Goal: Transaction & Acquisition: Obtain resource

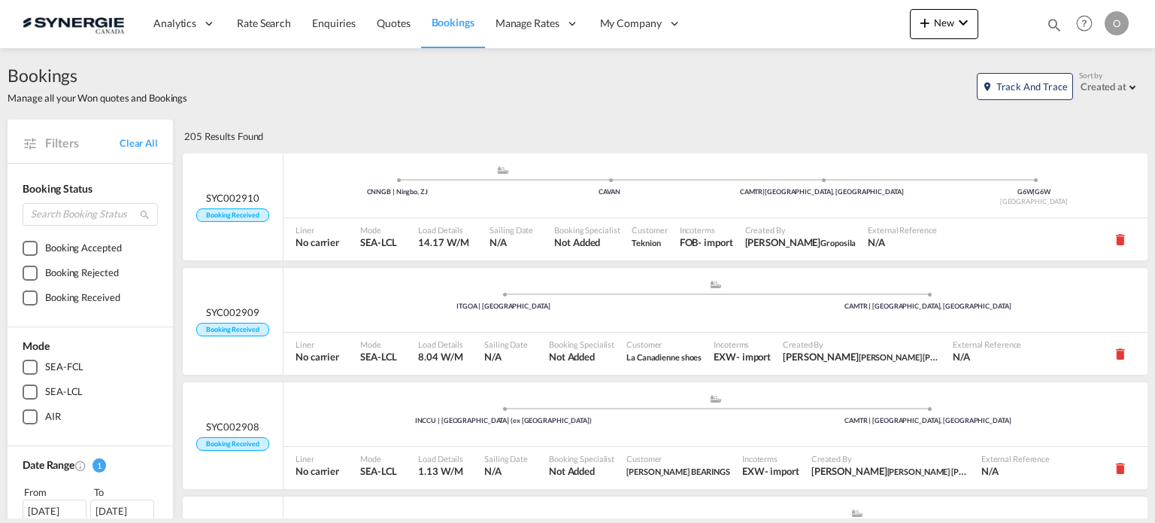
click at [1050, 21] on md-icon "icon-magnify" at bounding box center [1054, 25] width 17 height 17
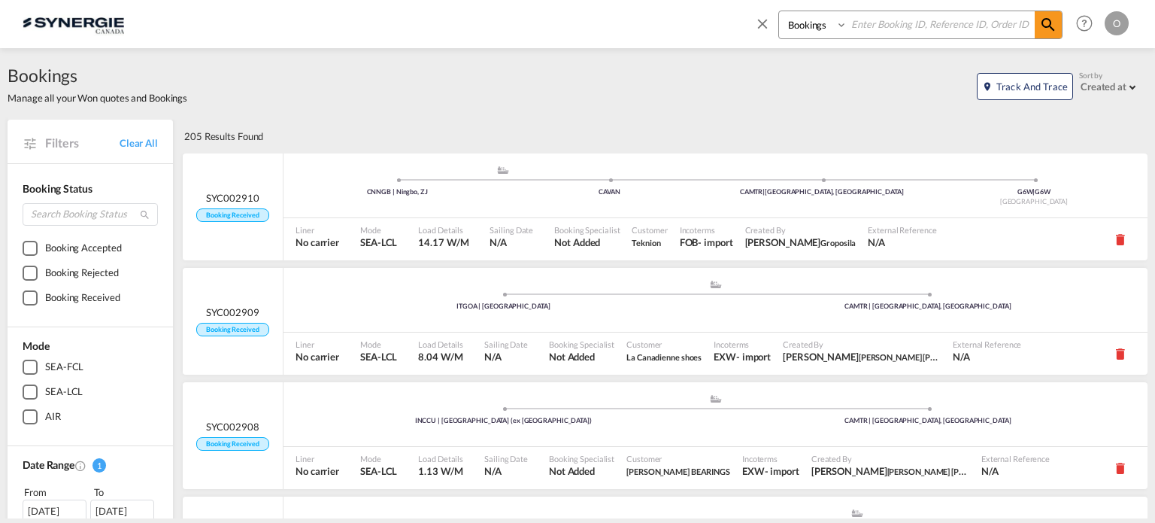
click at [791, 33] on select "Bookings Quotes Enquiries" at bounding box center [814, 24] width 71 height 27
select select "Quotes"
click at [779, 11] on select "Bookings Quotes Enquiries" at bounding box center [814, 24] width 71 height 27
click at [882, 21] on input at bounding box center [941, 24] width 187 height 26
paste input "SYC000013580"
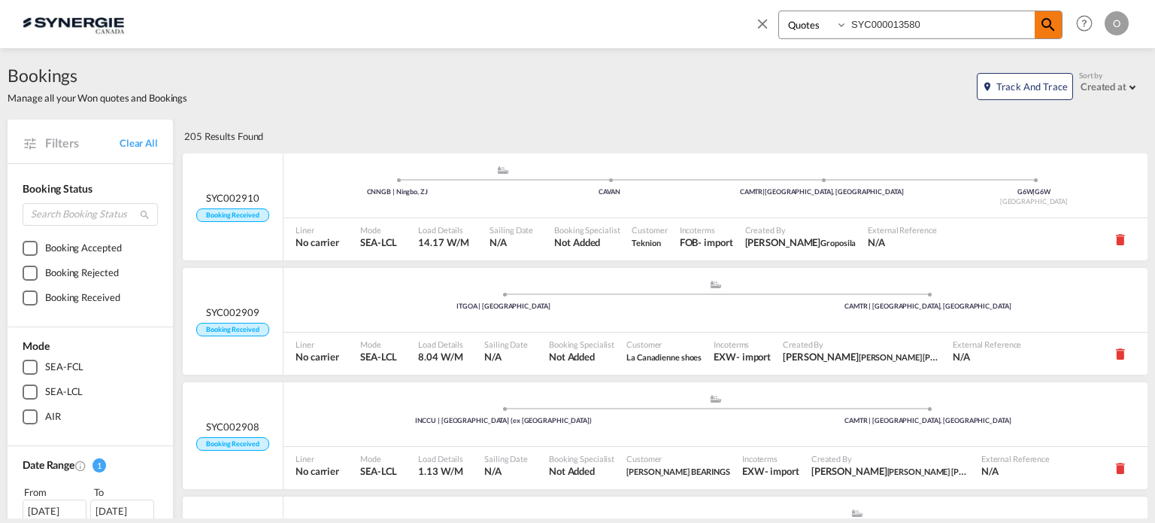
type input "SYC000013580"
click at [1050, 20] on md-icon "icon-magnify" at bounding box center [1048, 25] width 18 height 18
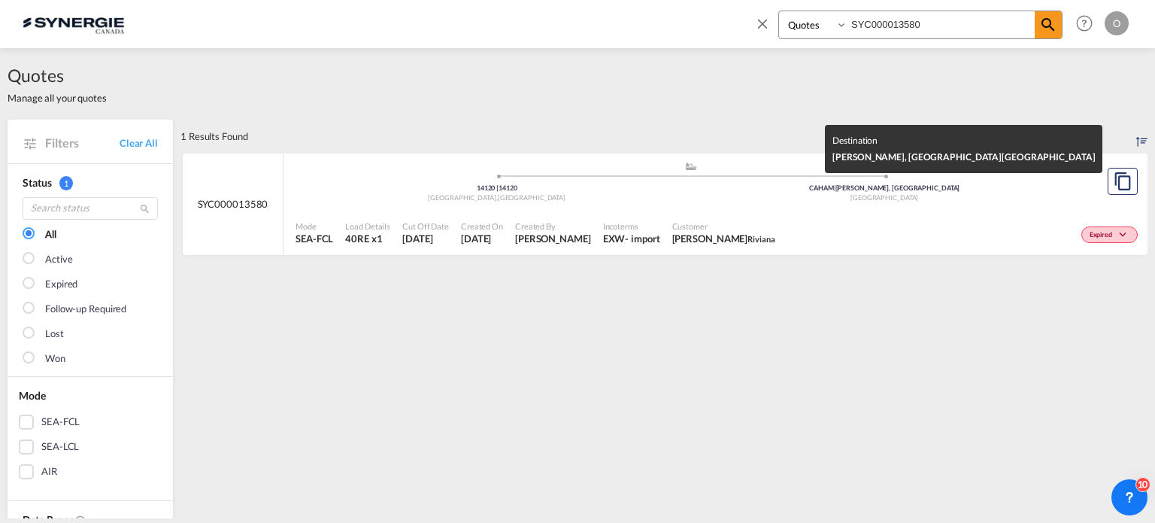
click at [743, 189] on div "CAHAM | [GEOGRAPHIC_DATA], [GEOGRAPHIC_DATA]" at bounding box center [885, 189] width 388 height 10
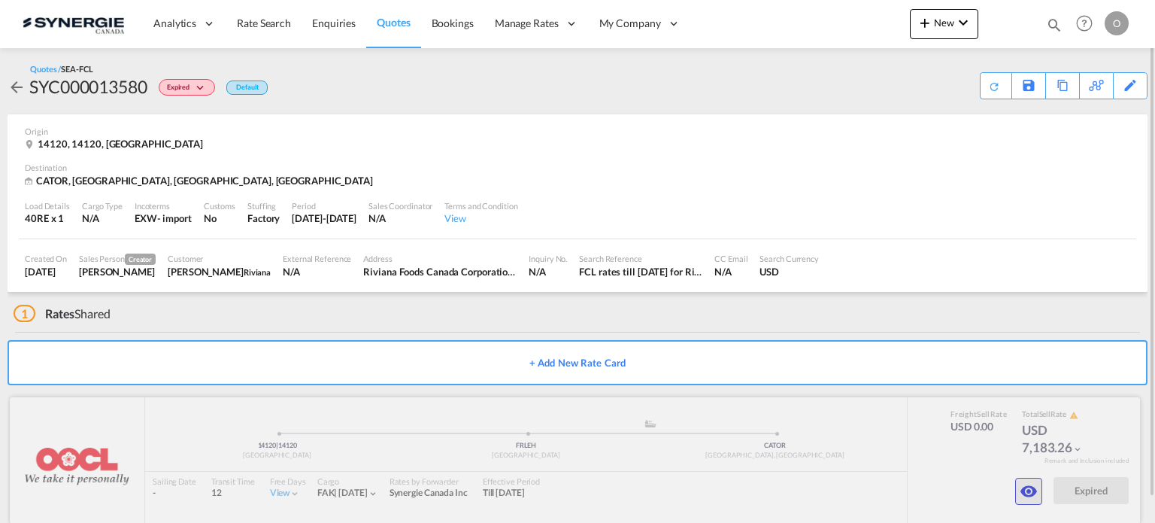
click at [1033, 490] on md-icon "icon-eye" at bounding box center [1029, 491] width 18 height 18
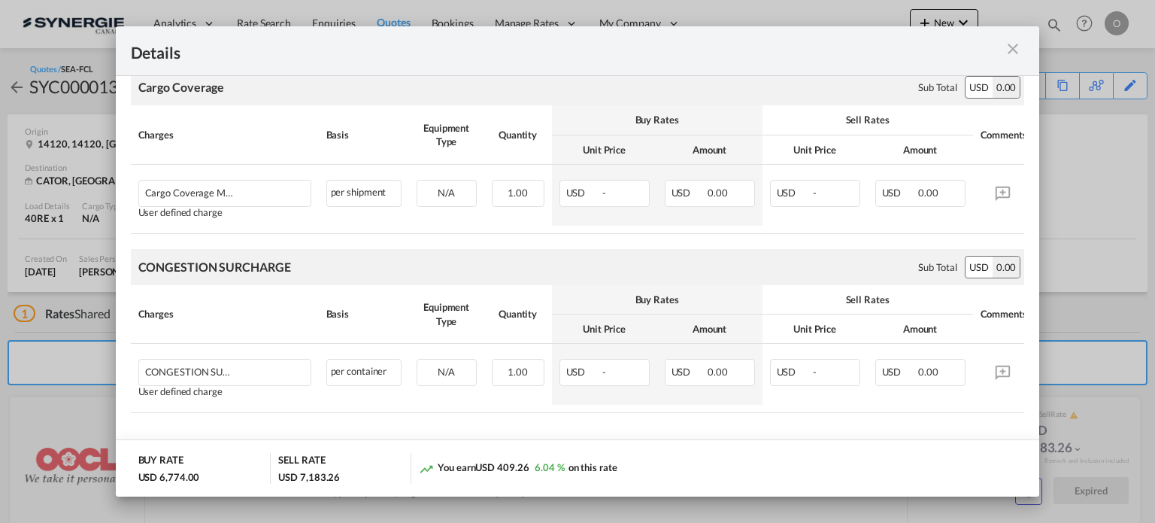
scroll to position [1913, 0]
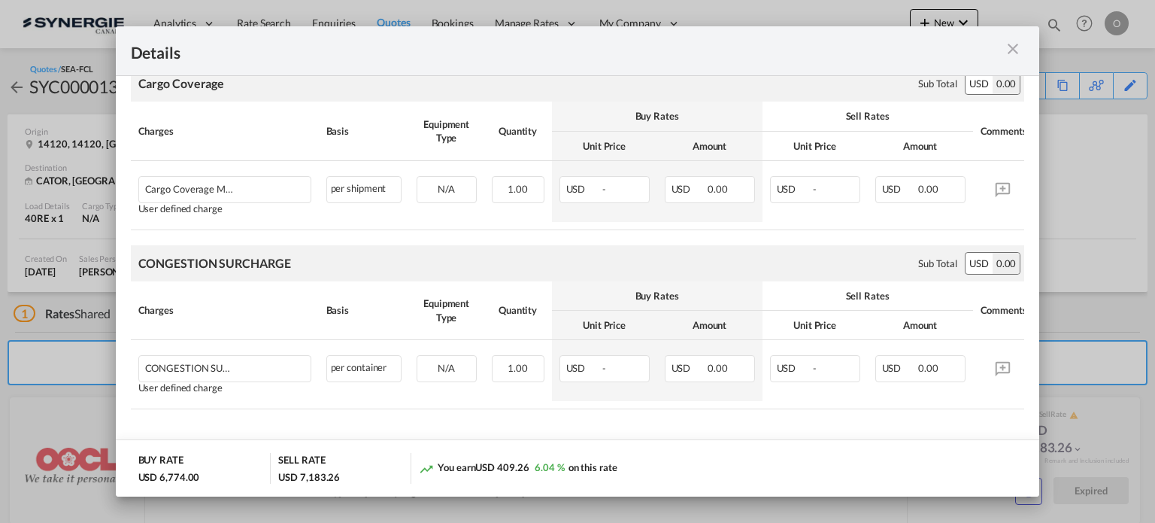
click at [1017, 47] on md-icon "icon-close m-3 fg-AAA8AD cursor" at bounding box center [1013, 49] width 18 height 18
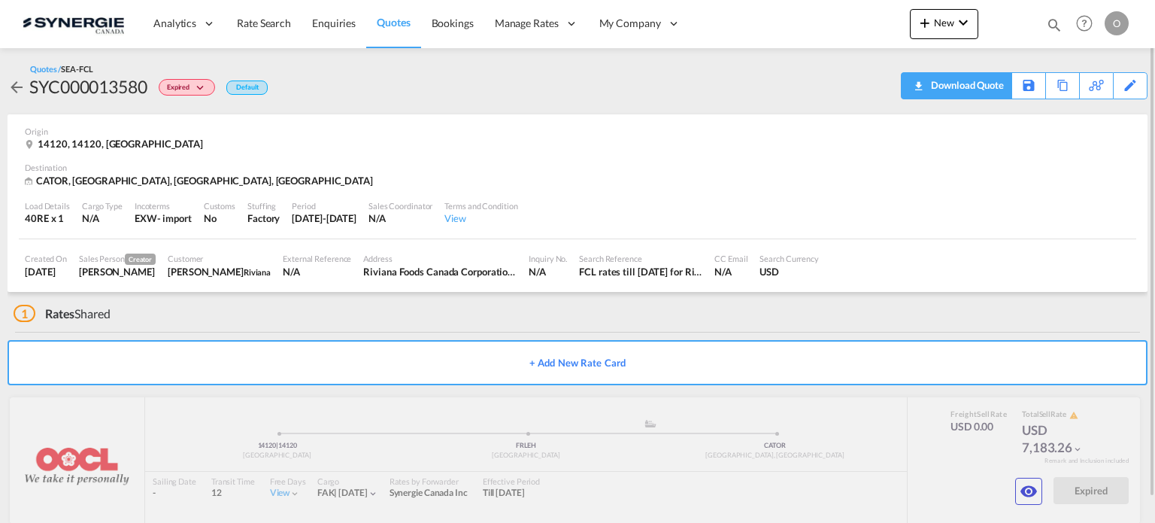
click at [987, 91] on div "Download Quote" at bounding box center [965, 85] width 77 height 24
click at [1050, 22] on md-icon "icon-magnify" at bounding box center [1054, 25] width 17 height 17
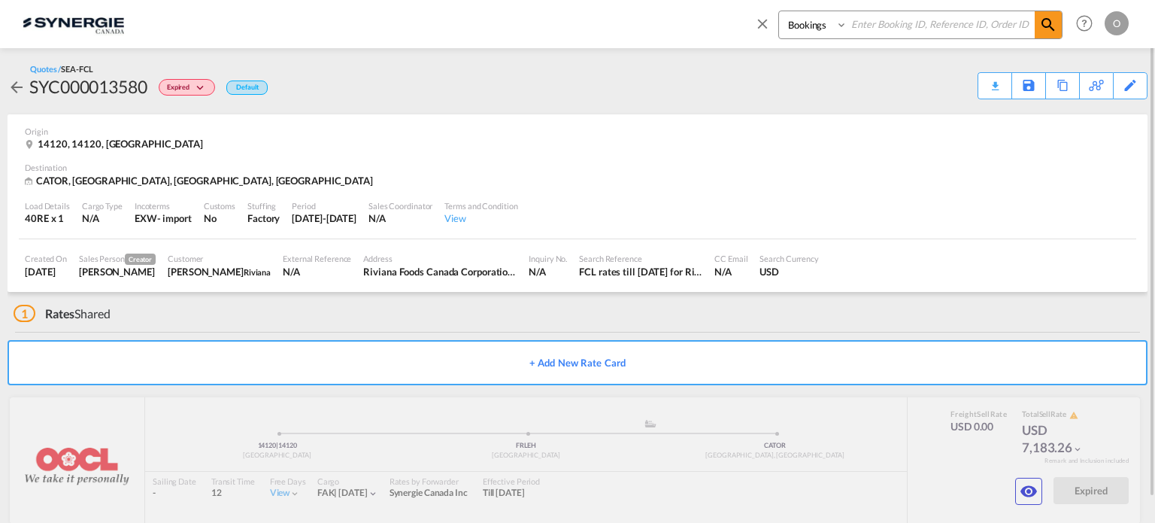
click at [812, 31] on select "Bookings Quotes Enquiries" at bounding box center [814, 24] width 71 height 27
click at [779, 11] on select "Bookings Quotes Enquiries" at bounding box center [814, 24] width 71 height 27
click at [815, 19] on select "Bookings Quotes Enquiries" at bounding box center [814, 24] width 71 height 27
select select "Quotes"
click at [779, 11] on select "Bookings Quotes Enquiries" at bounding box center [814, 24] width 71 height 27
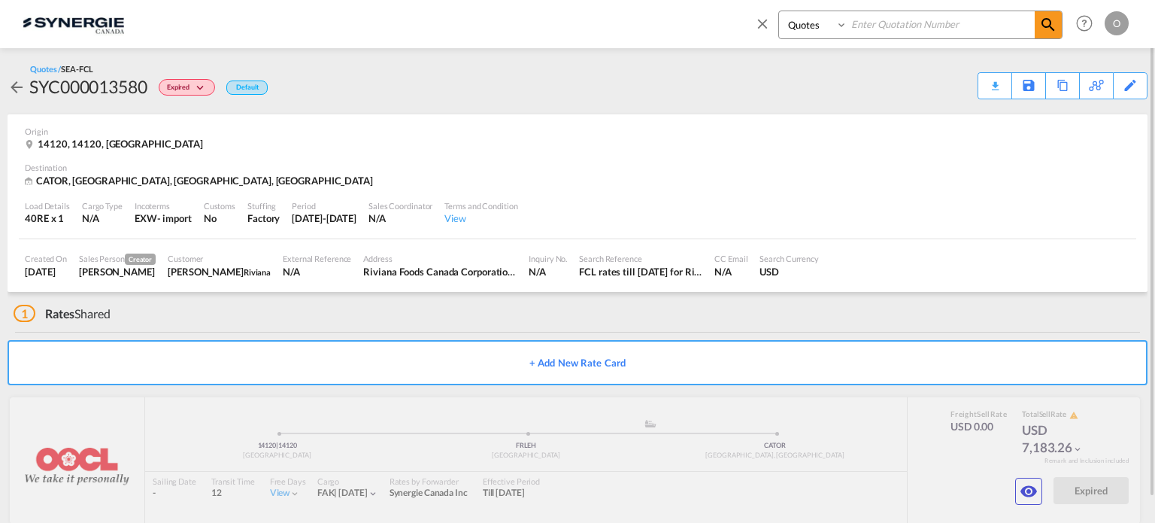
paste input "SYC000013853"
type input "SYC000013853"
click at [1047, 18] on md-icon "icon-magnify" at bounding box center [1048, 25] width 18 height 18
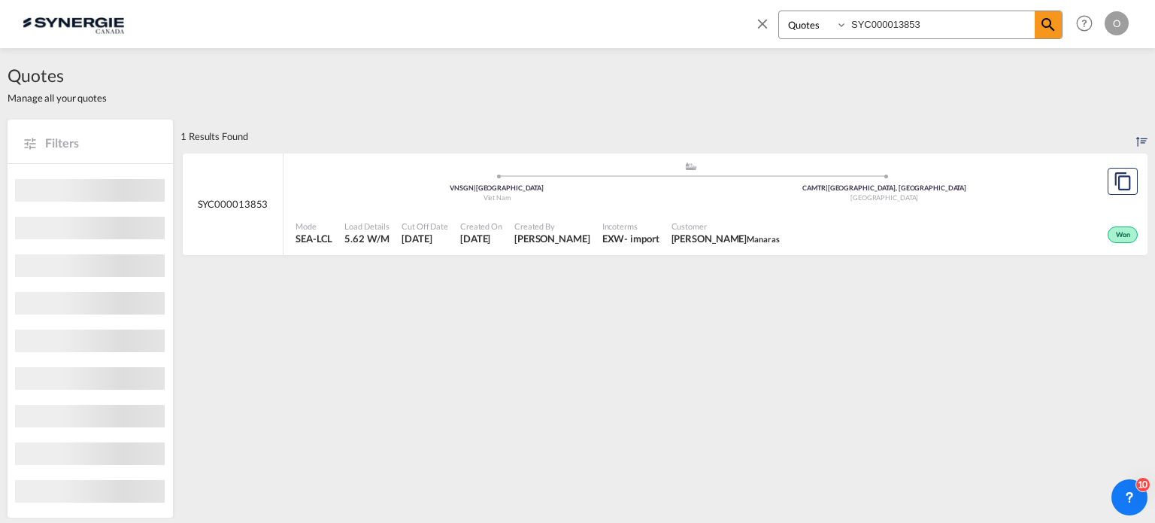
click at [627, 215] on div "Incoterms EXW - import" at bounding box center [630, 233] width 69 height 38
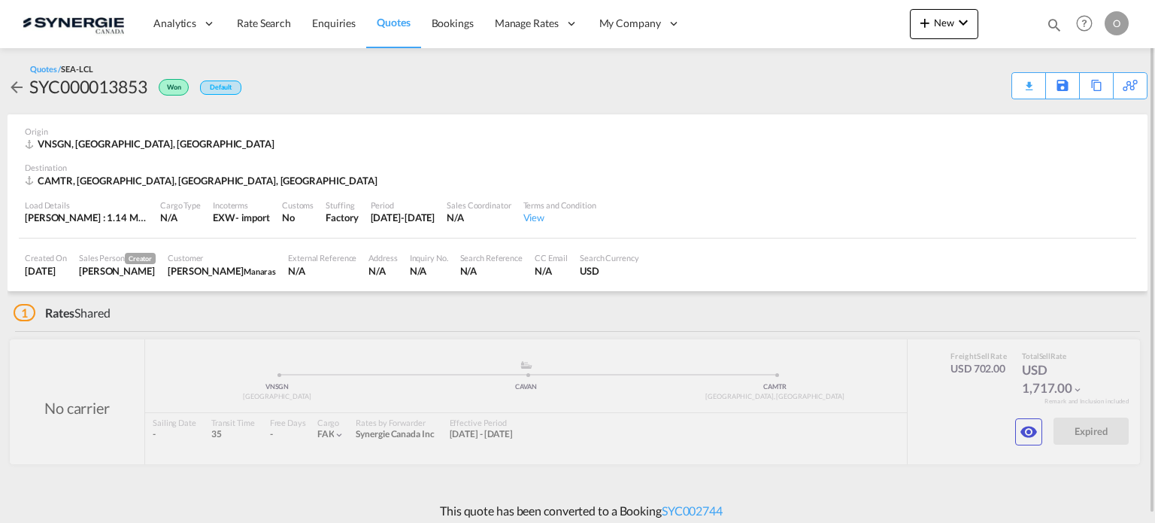
click at [1011, 83] on div "Quotes / SEA-LCL SYC000013853 Won Default Download Quote Save As Template Copy …" at bounding box center [578, 81] width 1140 height 36
click at [1021, 83] on div "Download Quote" at bounding box center [999, 85] width 77 height 24
click at [1019, 429] on button "button" at bounding box center [1028, 431] width 27 height 27
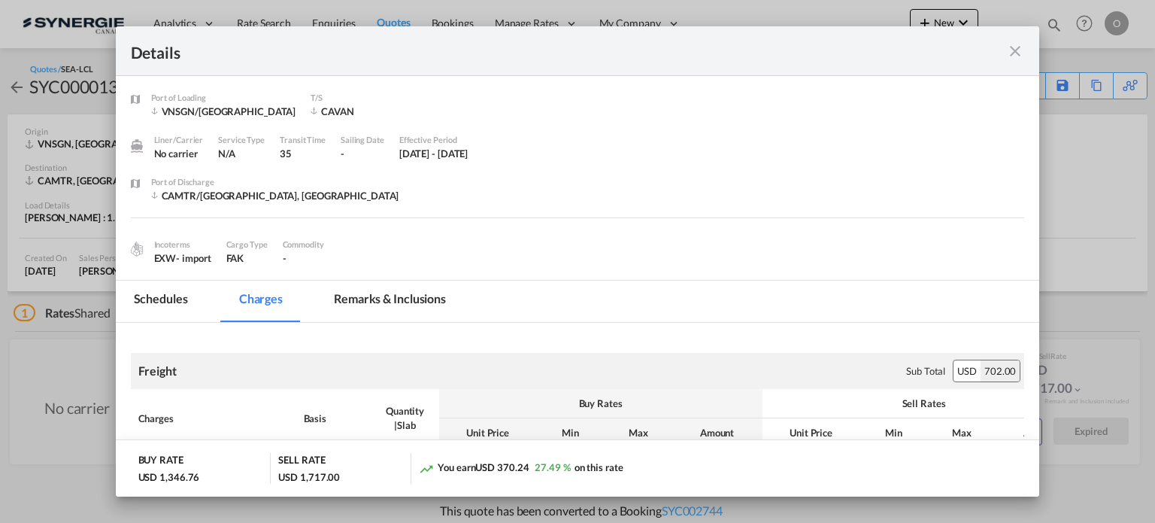
click at [408, 304] on md-tab-item "Remarks & Inclusions" at bounding box center [390, 301] width 148 height 41
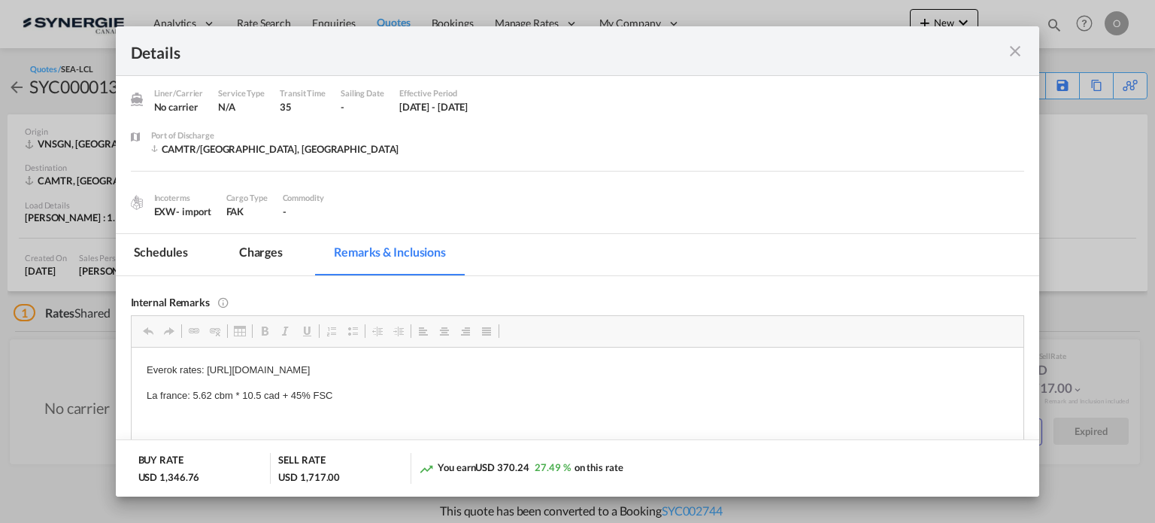
scroll to position [171, 0]
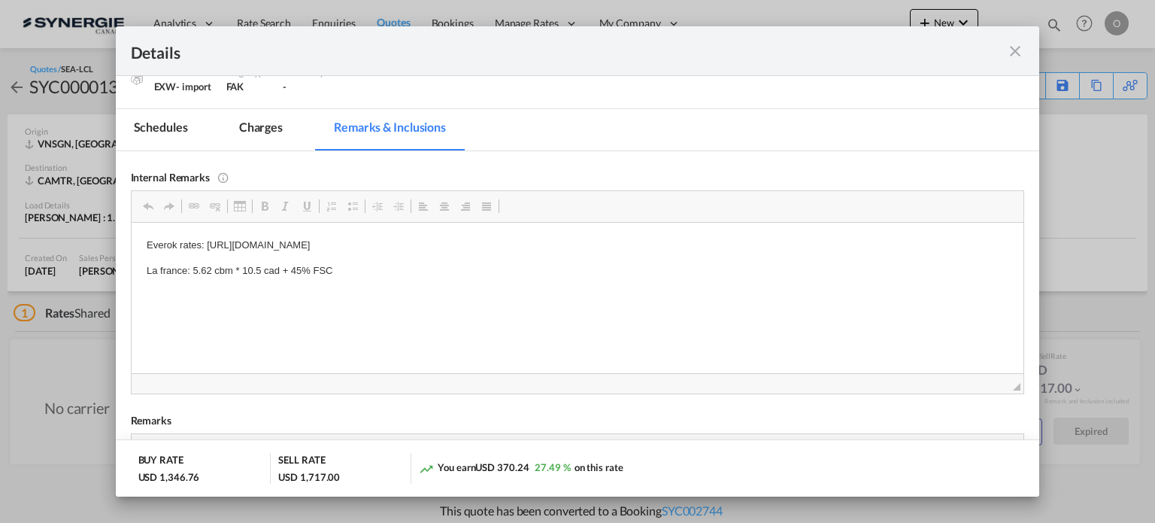
click at [1016, 60] on div "Details" at bounding box center [578, 51] width 924 height 50
click at [1012, 57] on md-icon "icon-close fg-AAA8AD m-0 cursor" at bounding box center [1015, 51] width 18 height 18
